Goal: Information Seeking & Learning: Learn about a topic

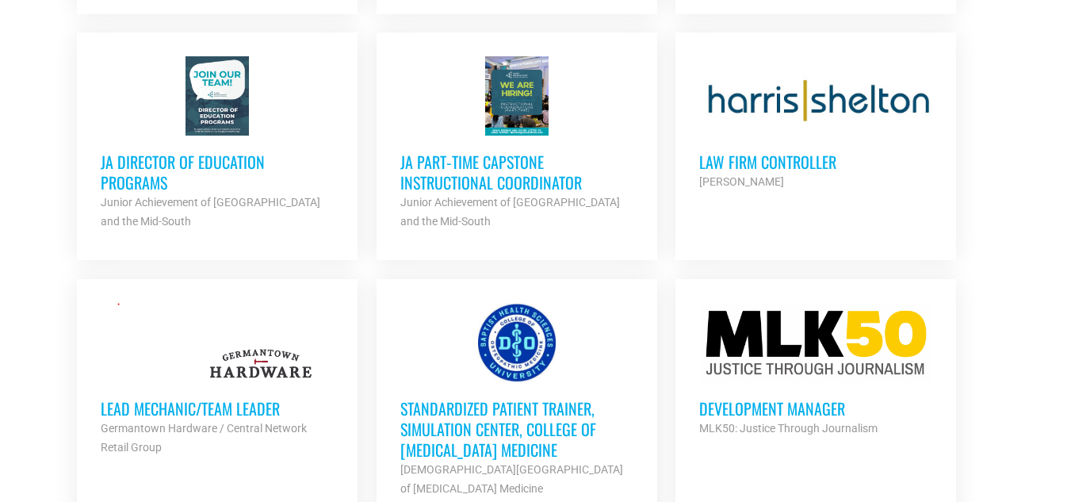
scroll to position [2249, 0]
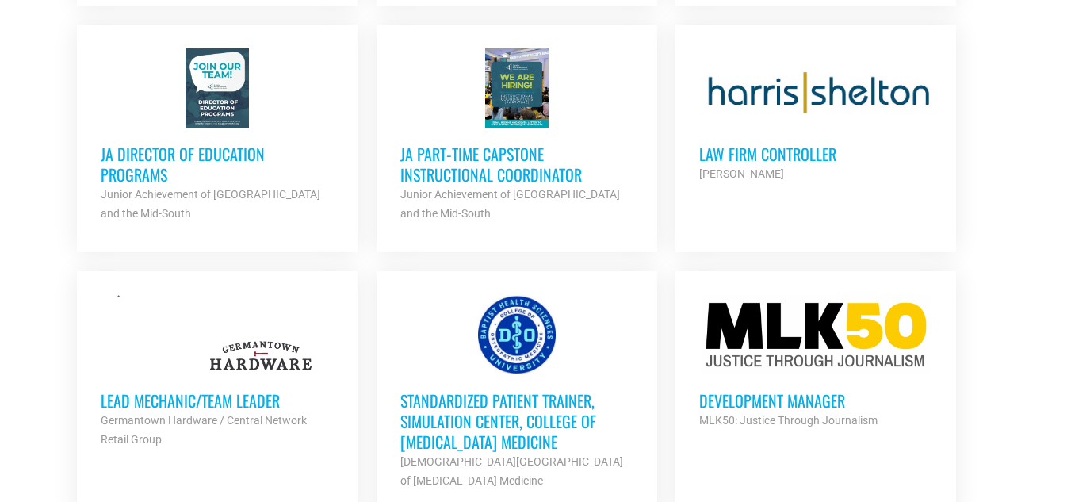
click at [466, 165] on h3 "JA Part‐time Capstone Instructional Coordinator" at bounding box center [516, 163] width 233 height 41
